Goal: Obtain resource: Download file/media

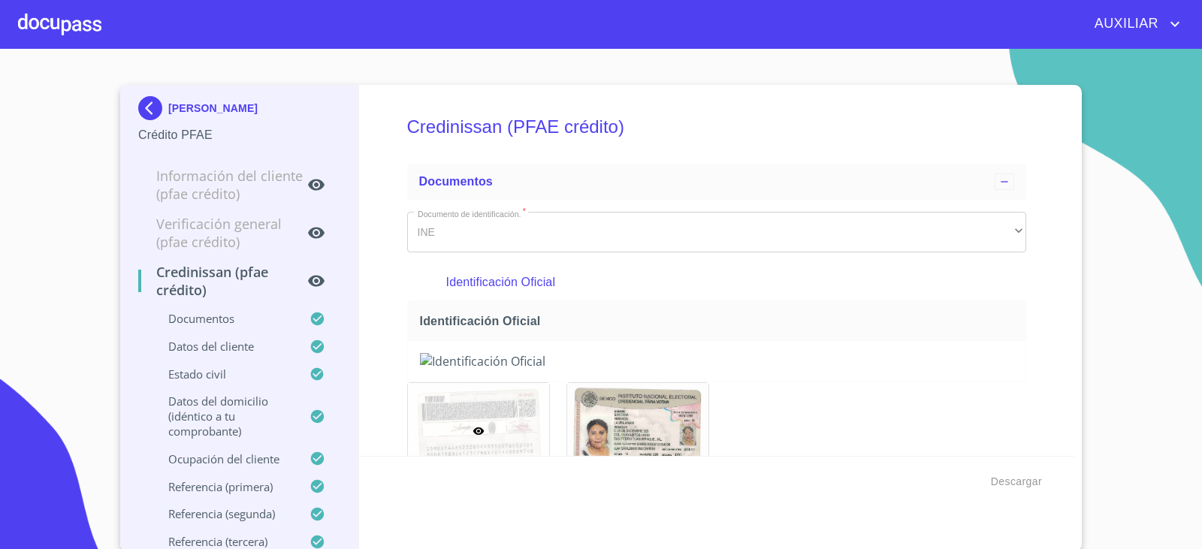
click at [127, 117] on div "[PERSON_NAME] Crédito PFAE Información del cliente (PFAE crédito) Verificación …" at bounding box center [239, 318] width 239 height 466
click at [150, 96] on img at bounding box center [153, 108] width 30 height 24
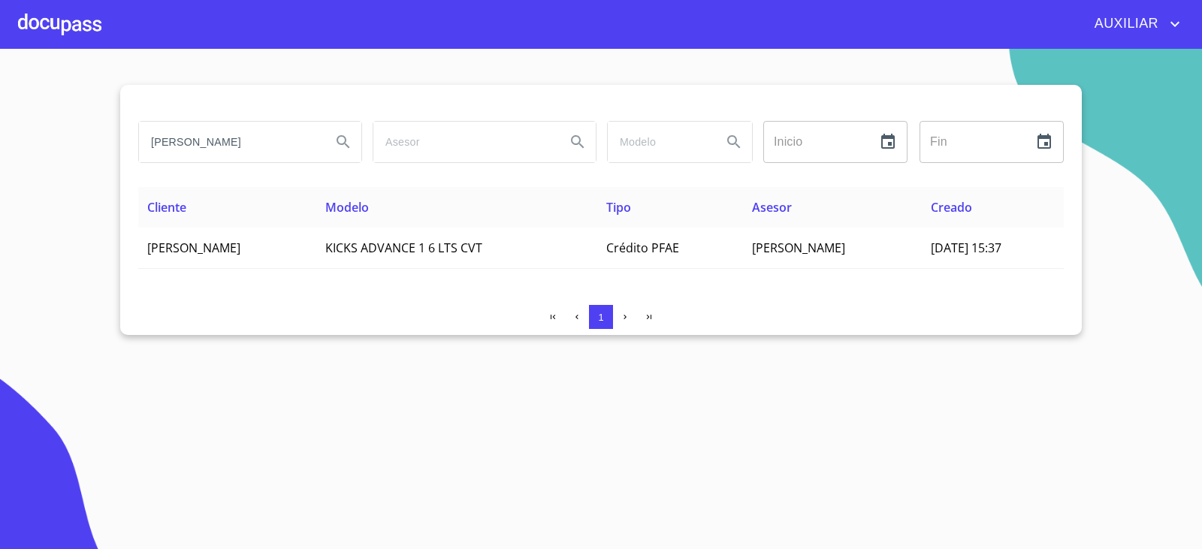
scroll to position [0, 26]
drag, startPoint x: 144, startPoint y: 143, endPoint x: 467, endPoint y: 219, distance: 331.6
click at [467, 219] on div "[PERSON_NAME] Inicio ​ Fin ​ Cliente Modelo Tipo Asesor Creado [PERSON_NAME] KI…" at bounding box center [600, 210] width 961 height 250
paste input "ARABELLA DE [DEMOGRAPHIC_DATA][PERSON_NAME]"
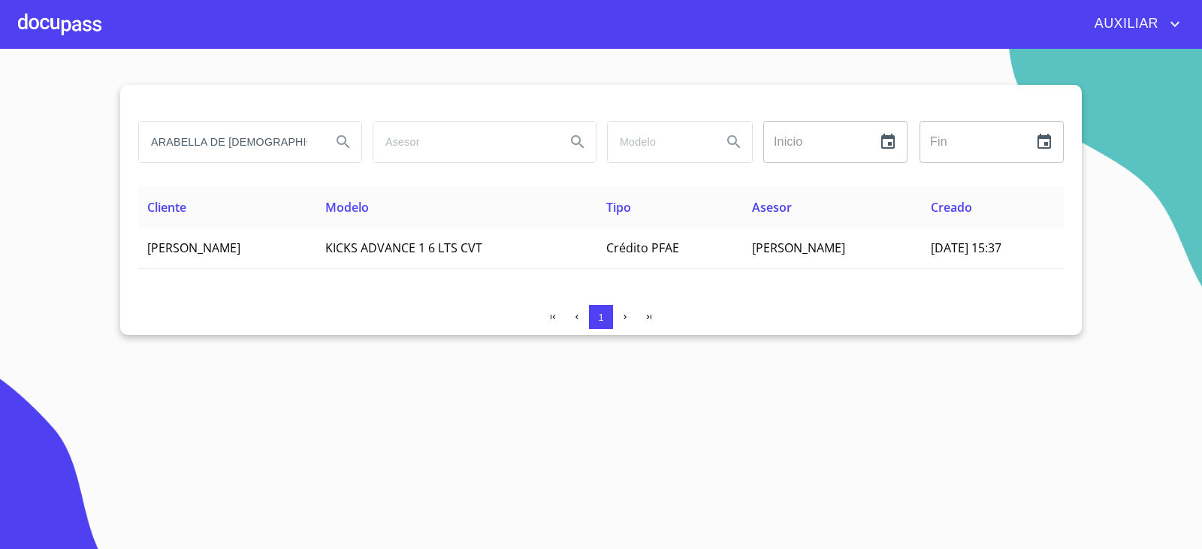
scroll to position [0, 30]
type input "ARABELLA DE [DEMOGRAPHIC_DATA][PERSON_NAME]"
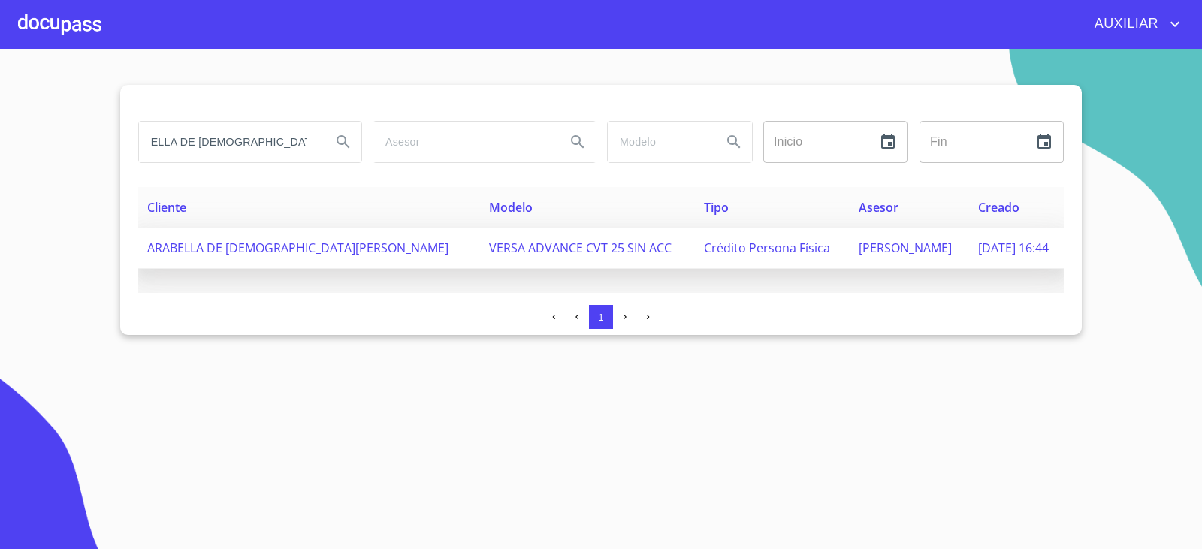
click at [243, 249] on span "ARABELLA DE [DEMOGRAPHIC_DATA][PERSON_NAME]" at bounding box center [297, 248] width 301 height 17
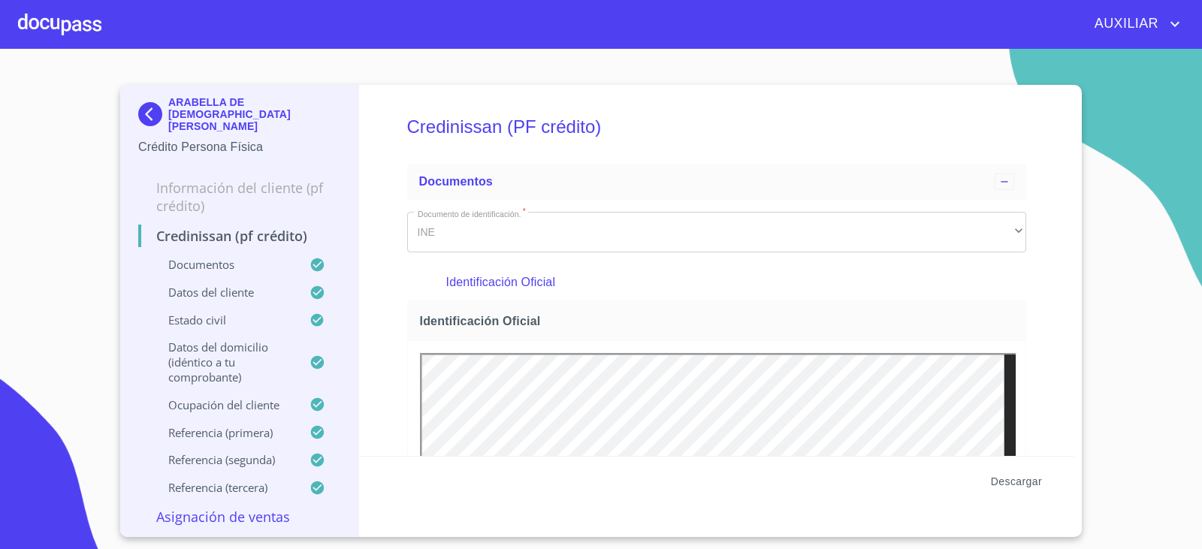
click at [1022, 488] on span "Descargar" at bounding box center [1016, 481] width 51 height 19
click at [144, 102] on img at bounding box center [153, 114] width 30 height 24
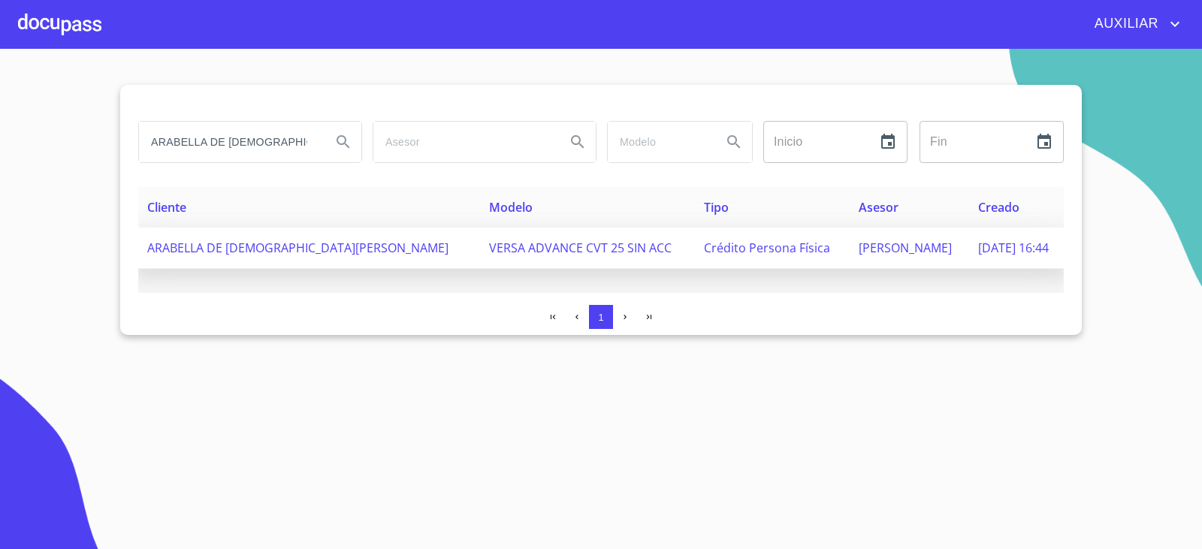
scroll to position [0, 30]
drag, startPoint x: 149, startPoint y: 137, endPoint x: 364, endPoint y: 249, distance: 242.6
click at [364, 249] on div "ARABELLA DE [DEMOGRAPHIC_DATA][PERSON_NAME] Inicio ​ Fin ​ Cliente Modelo Tipo …" at bounding box center [600, 210] width 961 height 250
type input "[PERSON_NAME]"
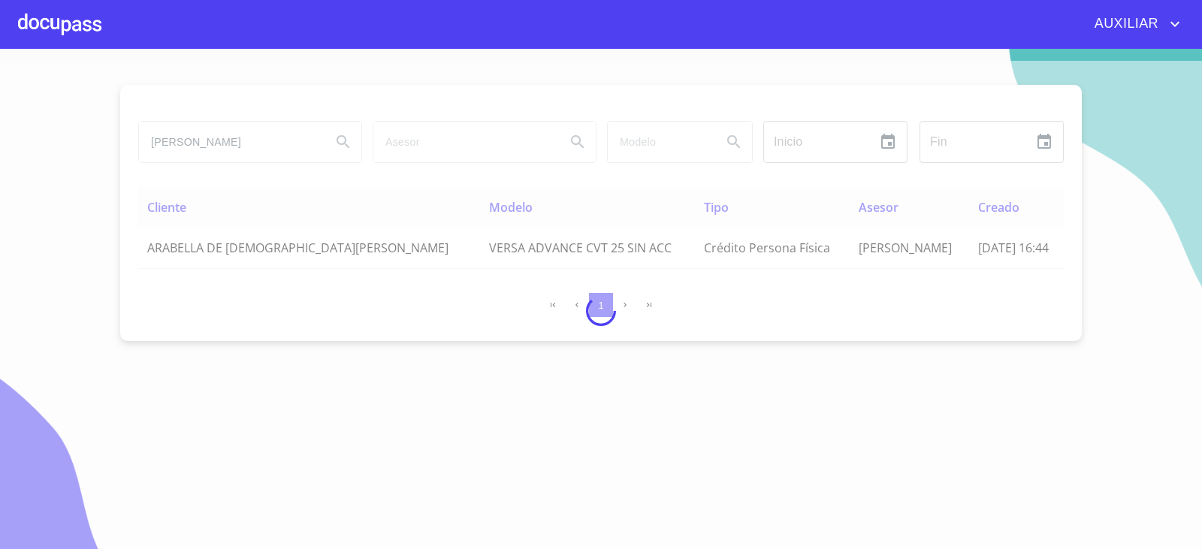
scroll to position [0, 0]
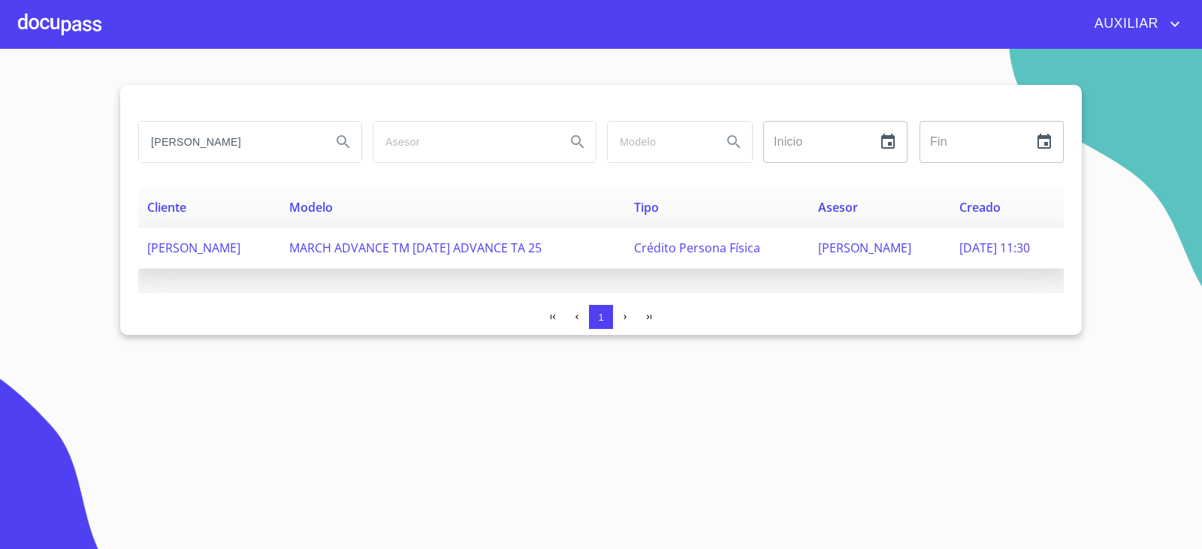
click at [202, 262] on td "[PERSON_NAME]" at bounding box center [209, 248] width 142 height 41
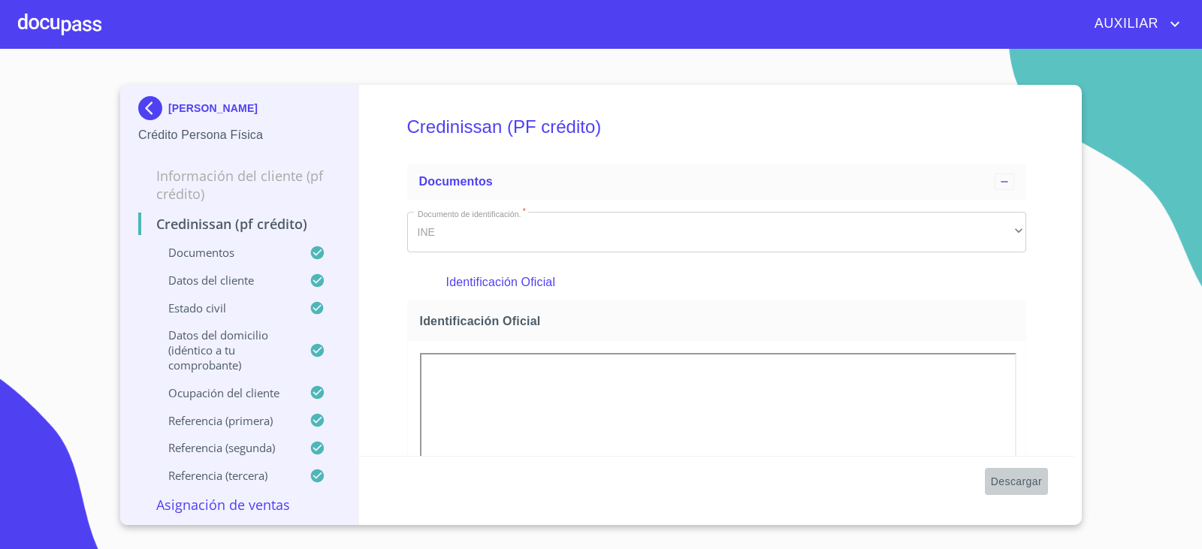
click at [1024, 480] on span "Descargar" at bounding box center [1016, 481] width 51 height 19
